Goal: Information Seeking & Learning: Understand process/instructions

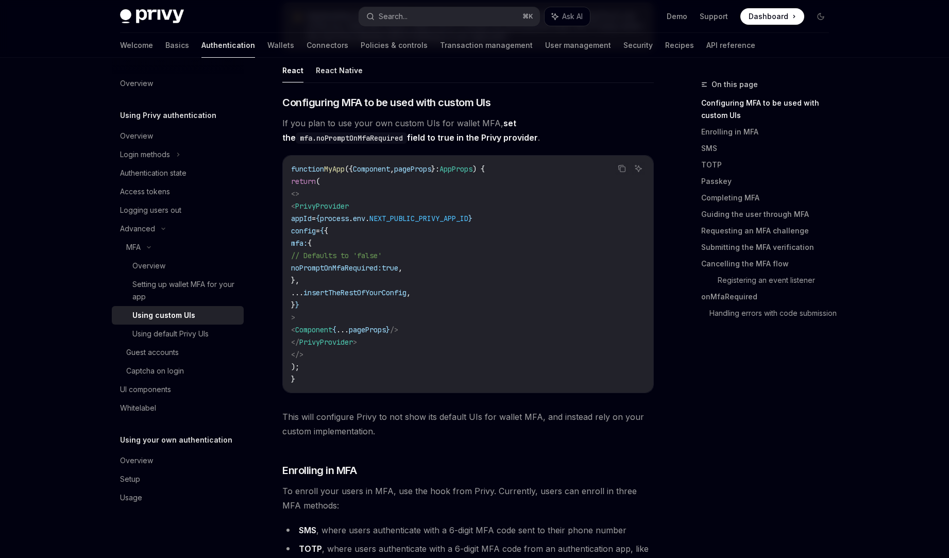
scroll to position [214, 0]
click at [160, 336] on div "Using default Privy UIs" at bounding box center [170, 334] width 76 height 12
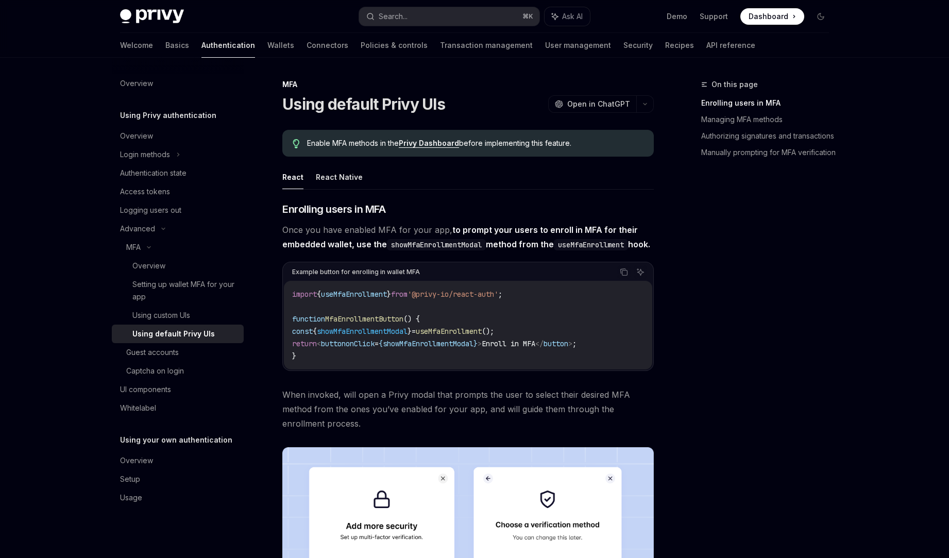
click at [706, 410] on div "On this page Enrolling users in MFA Managing MFA methods Authorizing signatures…" at bounding box center [758, 317] width 157 height 479
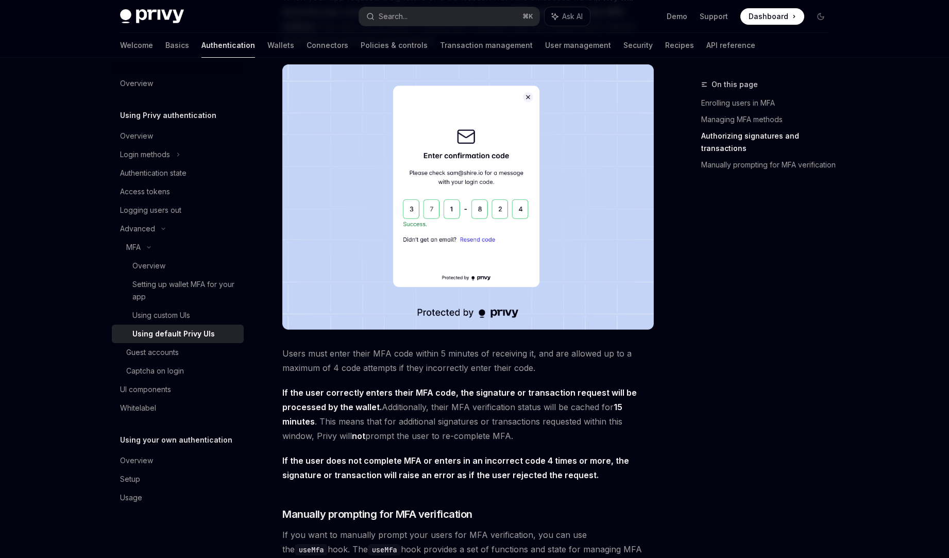
scroll to position [1336, 0]
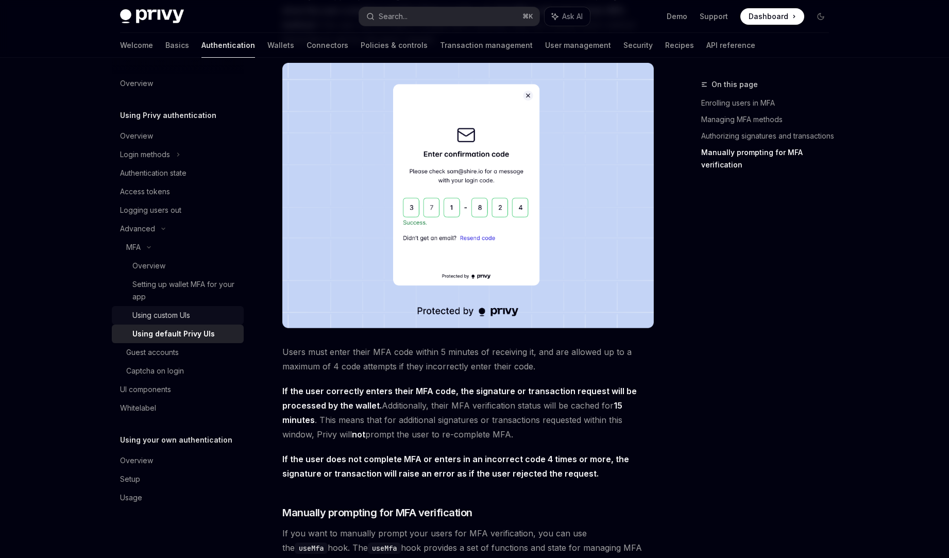
click at [167, 313] on div "Using custom UIs" at bounding box center [161, 315] width 58 height 12
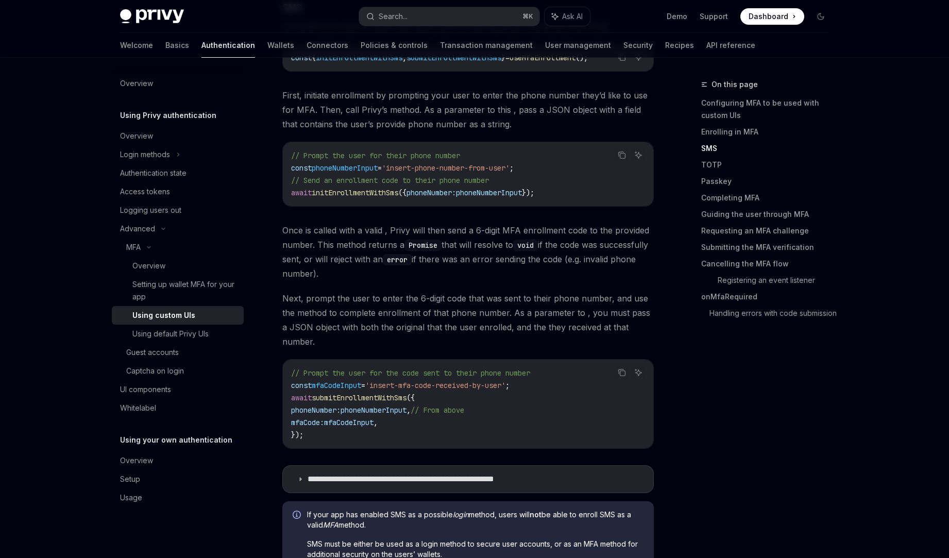
scroll to position [1013, 0]
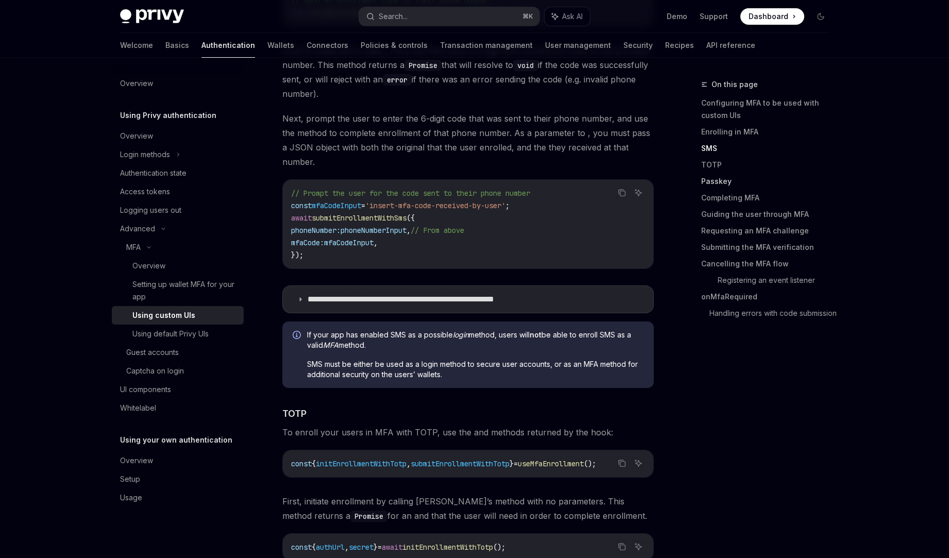
click at [719, 183] on link "Passkey" at bounding box center [769, 181] width 136 height 16
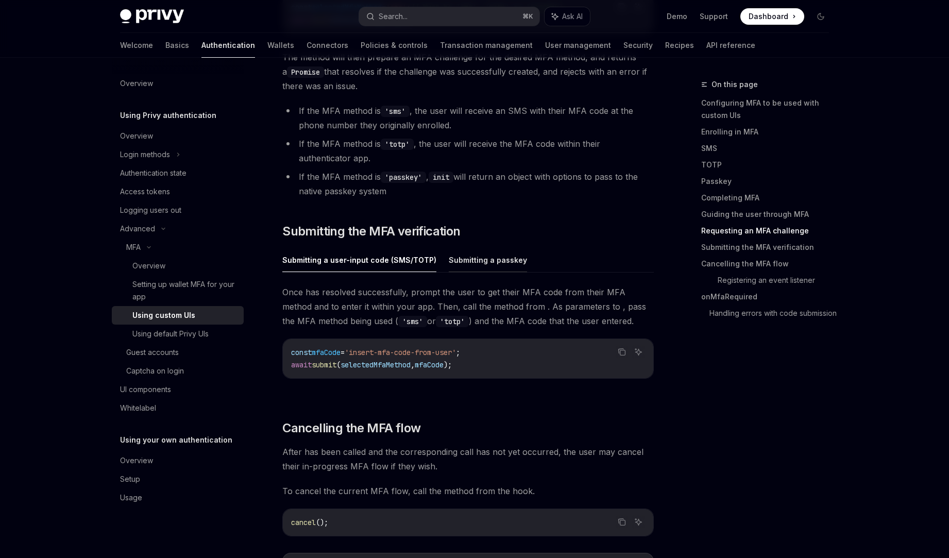
scroll to position [2880, 0]
click at [497, 260] on button "Submitting a passkey" at bounding box center [488, 258] width 78 height 24
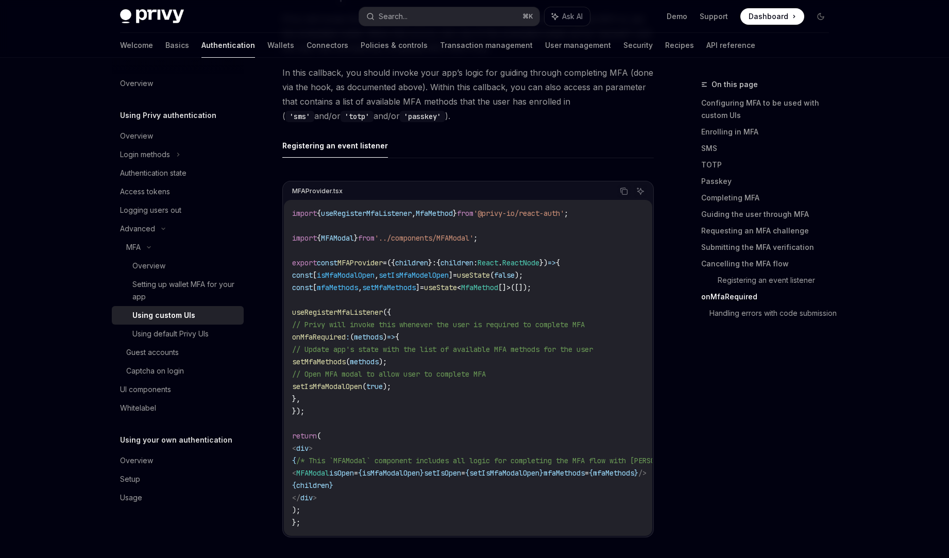
scroll to position [3624, 0]
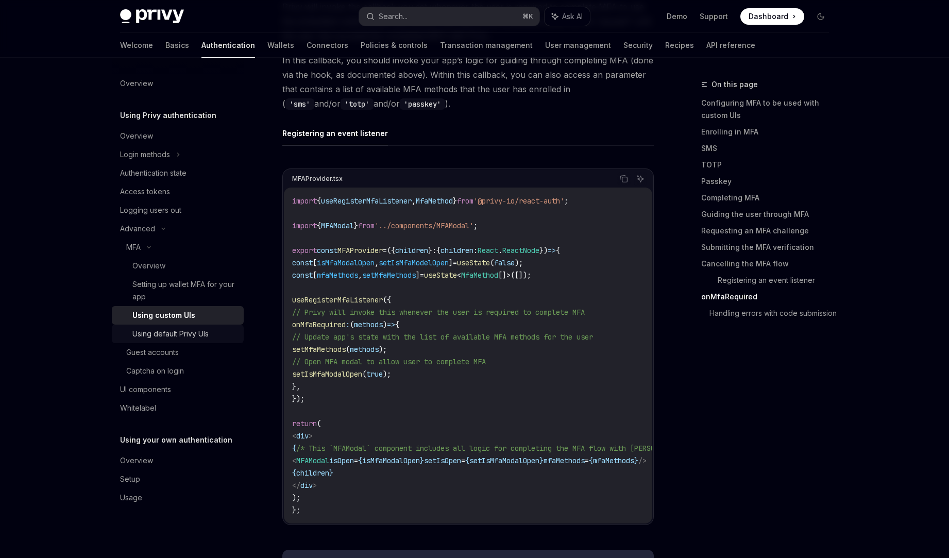
click at [165, 335] on div "Using default Privy UIs" at bounding box center [170, 334] width 76 height 12
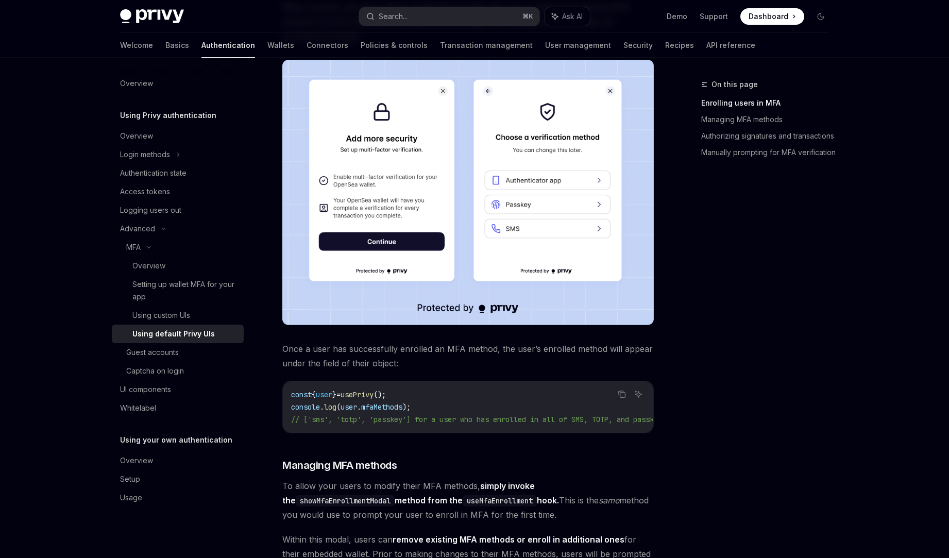
scroll to position [449, 0]
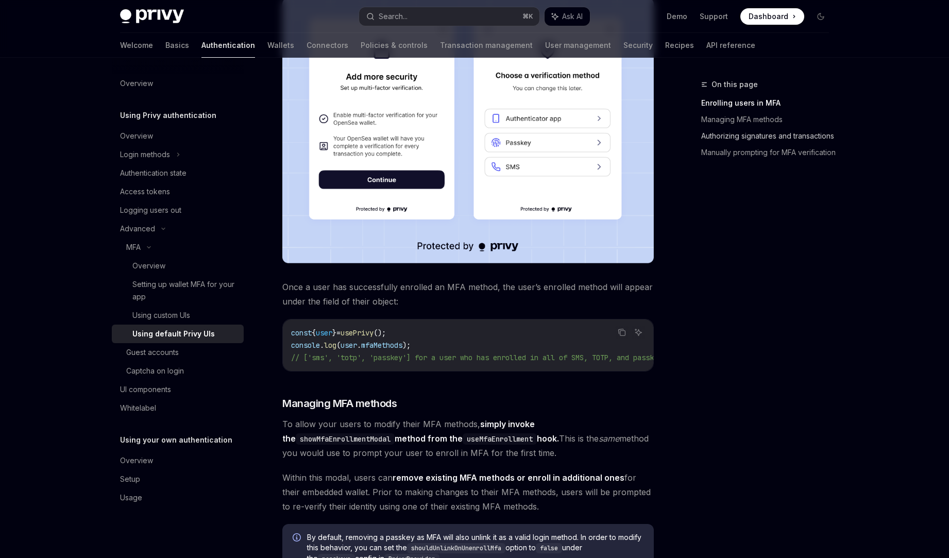
type textarea "*"
click at [729, 120] on link "Managing MFA methods" at bounding box center [769, 119] width 136 height 16
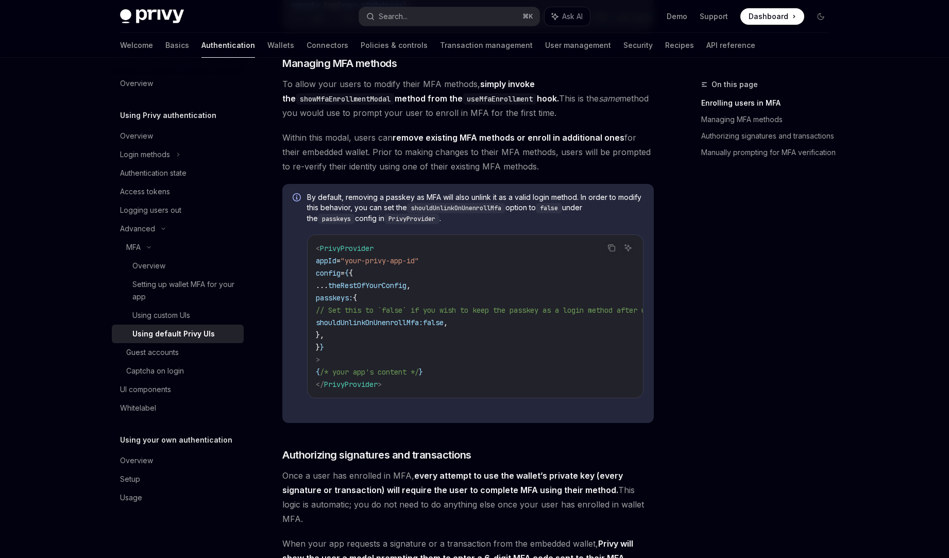
scroll to position [782, 0]
